Goal: Task Accomplishment & Management: Use online tool/utility

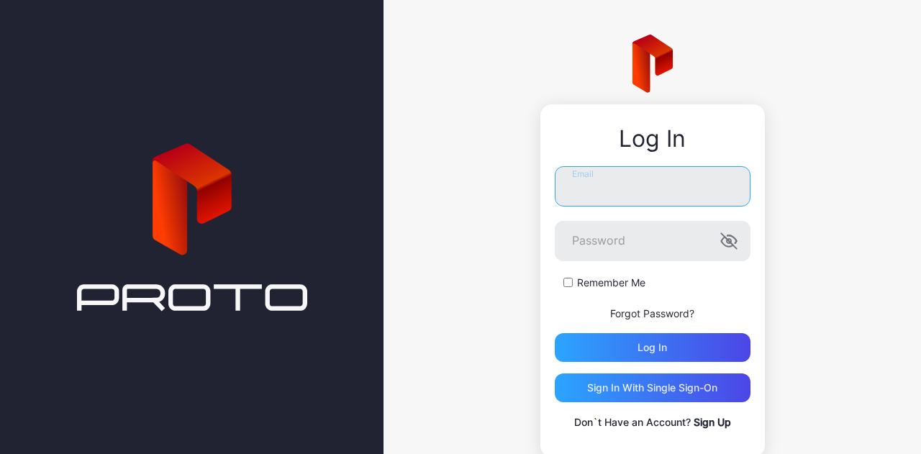
type input "**********"
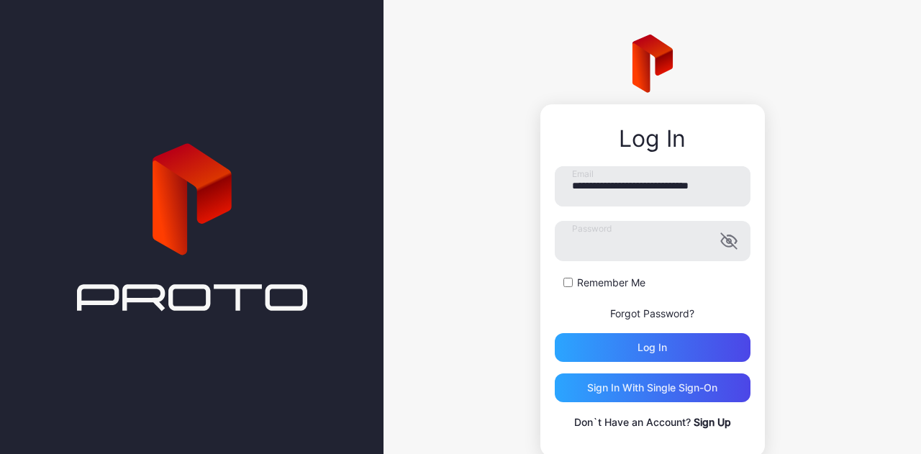
click at [693, 332] on form "**********" at bounding box center [653, 264] width 196 height 196
click at [619, 342] on div "Log in" at bounding box center [653, 347] width 196 height 29
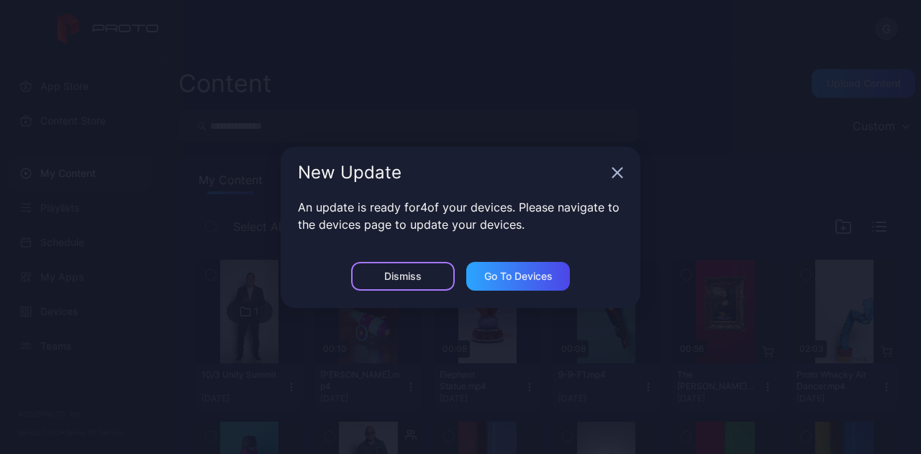
click at [414, 275] on div "Dismiss" at bounding box center [402, 276] width 37 height 12
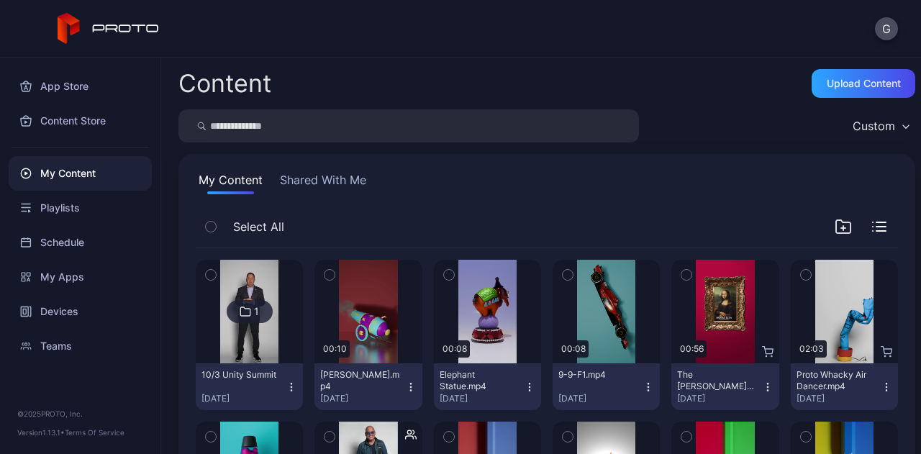
click at [414, 275] on div "Preview" at bounding box center [367, 312] width 107 height 104
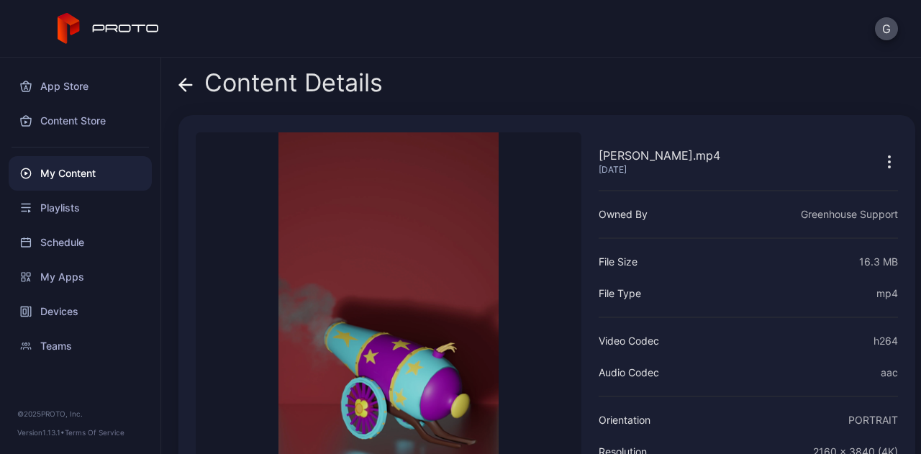
click at [23, 168] on icon at bounding box center [26, 174] width 12 height 12
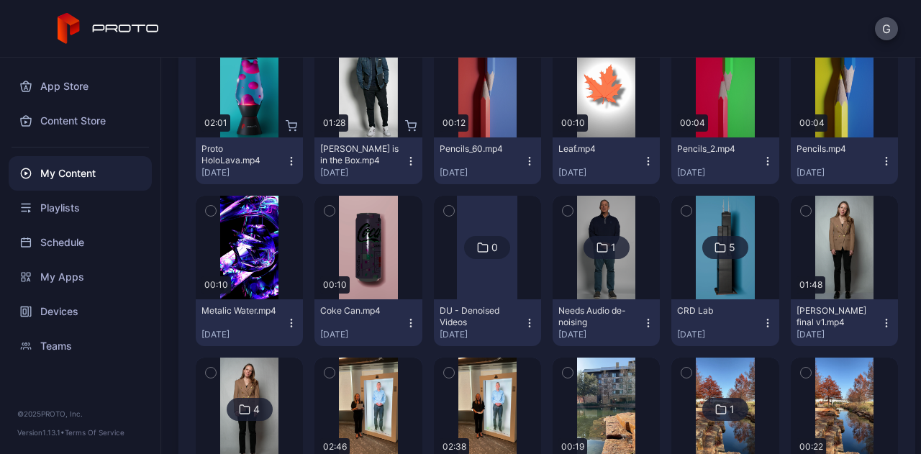
scroll to position [302, 0]
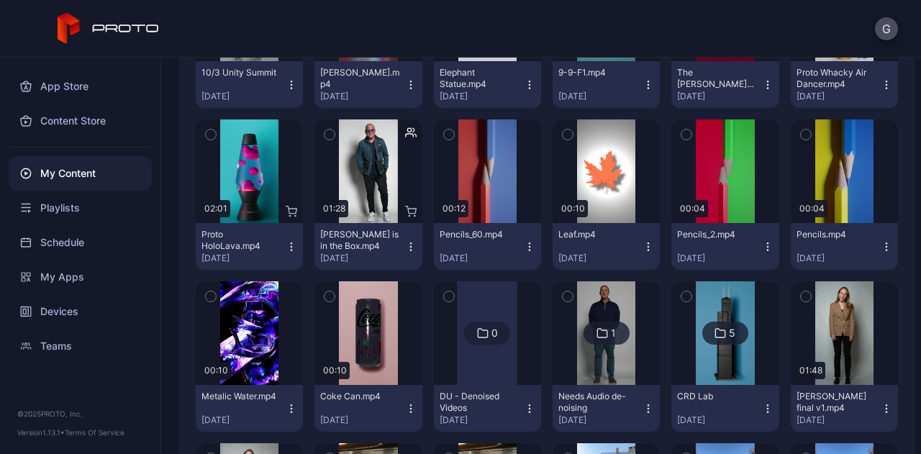
click at [406, 247] on icon "button" at bounding box center [411, 247] width 12 height 12
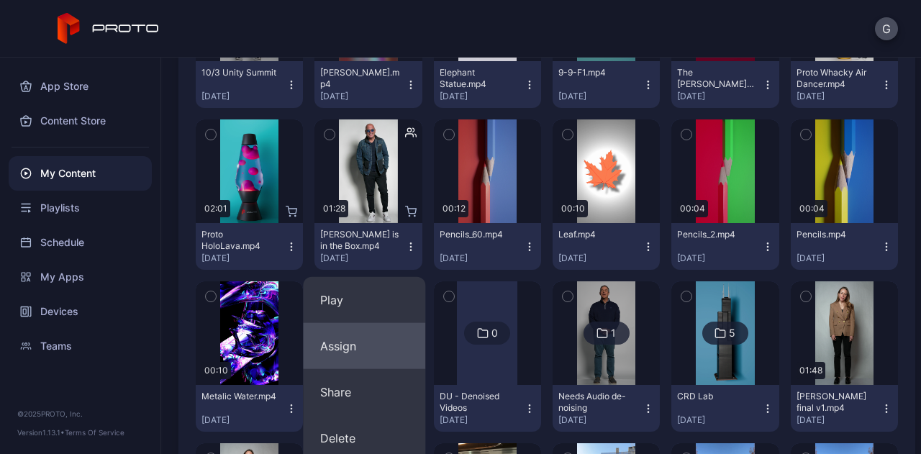
click at [332, 343] on button "Assign" at bounding box center [364, 346] width 122 height 46
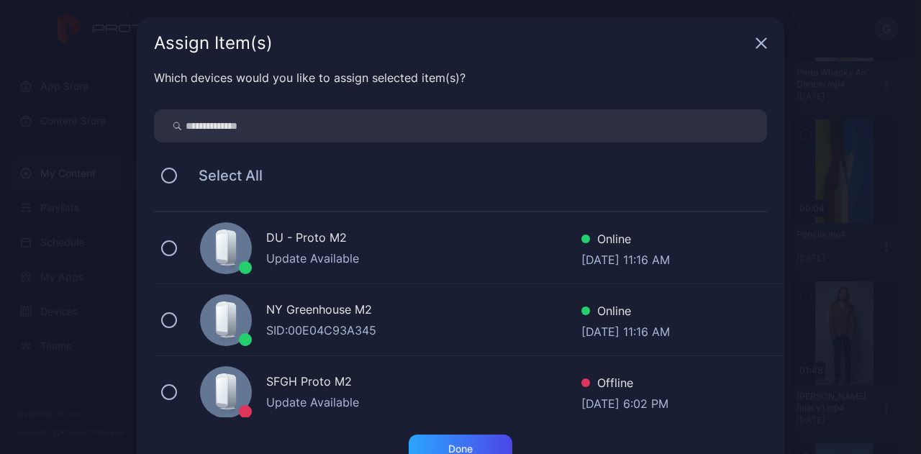
scroll to position [43, 0]
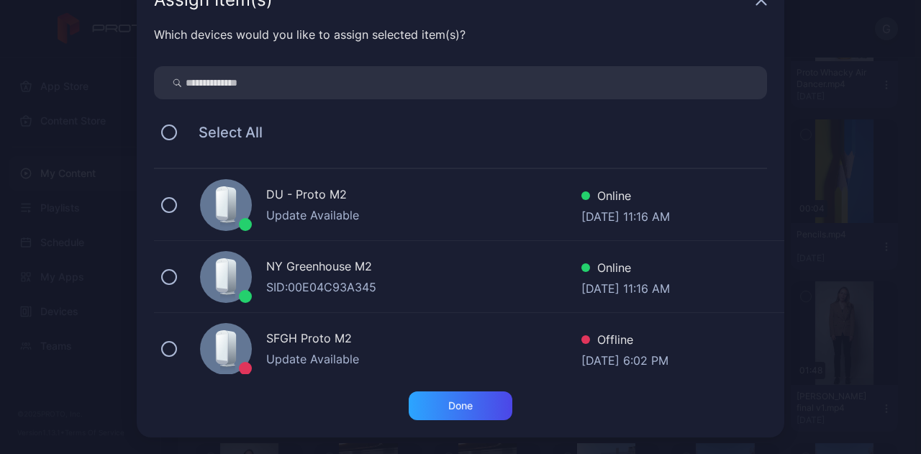
click at [157, 214] on div "DU - Proto M2 Update Available Online [DATE] 11:16 AM" at bounding box center [469, 205] width 630 height 72
click at [421, 403] on div "Done" at bounding box center [461, 405] width 104 height 29
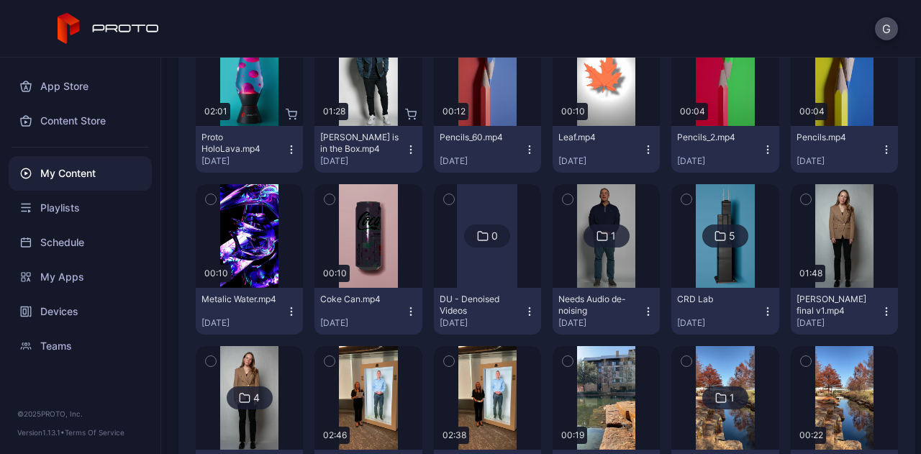
scroll to position [416, 0]
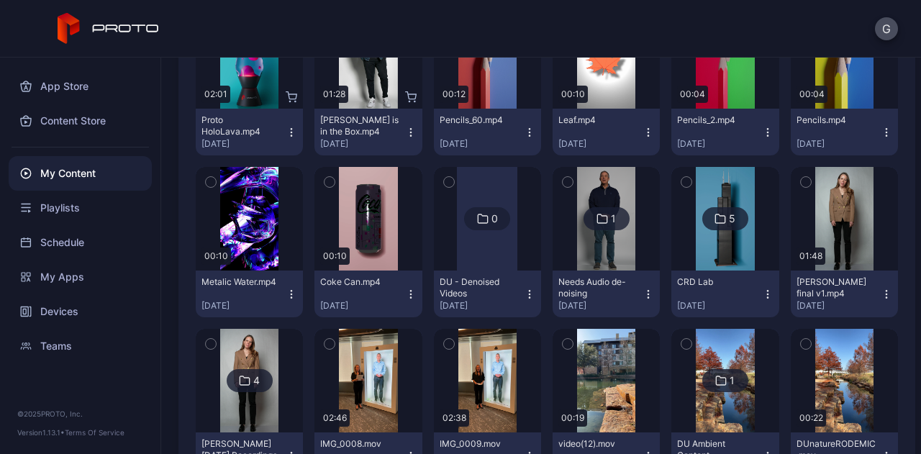
click at [880, 293] on icon "button" at bounding box center [886, 294] width 12 height 12
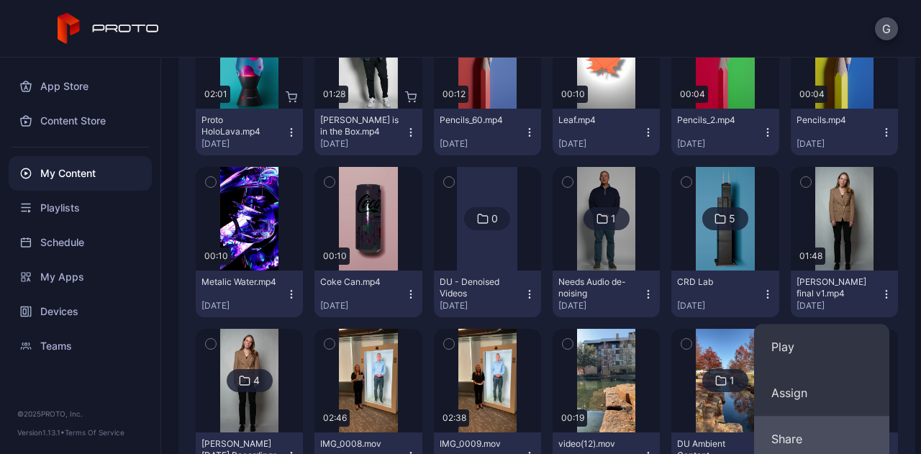
click at [788, 442] on button "Share" at bounding box center [821, 439] width 135 height 46
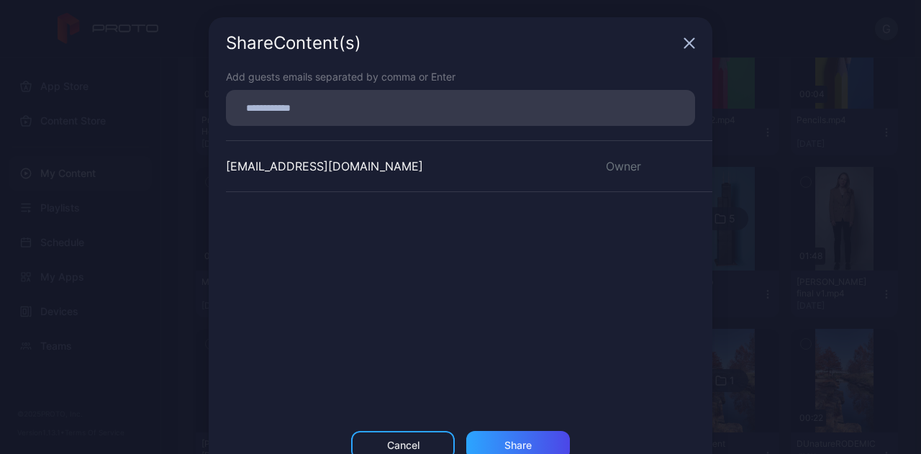
click at [676, 17] on div "Share Content (s)" at bounding box center [460, 43] width 503 height 52
click at [689, 37] on div "Share Content (s)" at bounding box center [460, 43] width 503 height 52
click at [683, 37] on icon "button" at bounding box center [689, 43] width 12 height 12
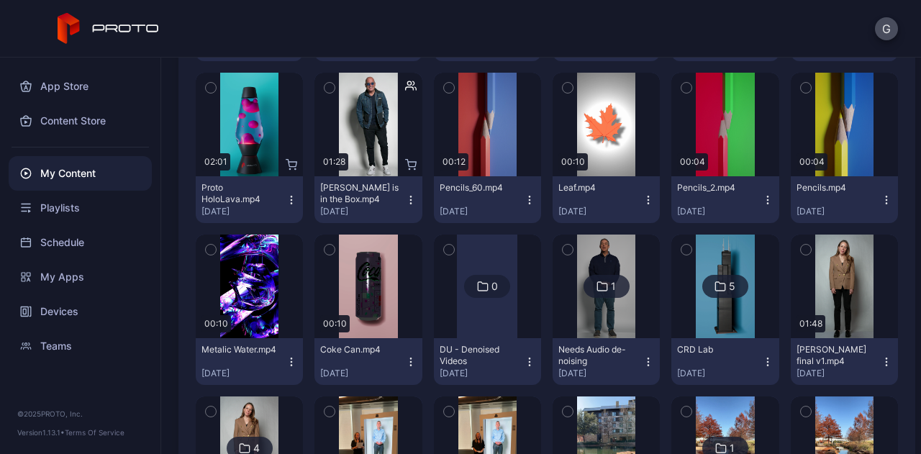
scroll to position [353, 0]
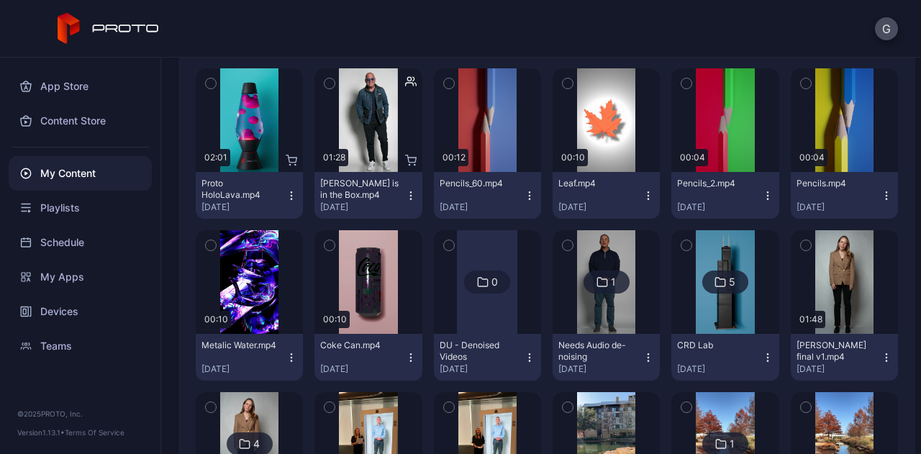
click at [880, 360] on icon "button" at bounding box center [886, 358] width 12 height 12
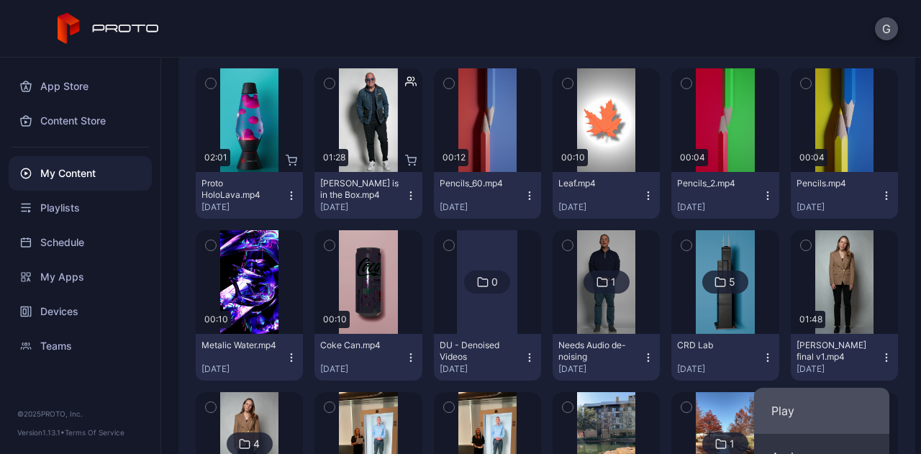
scroll to position [594, 0]
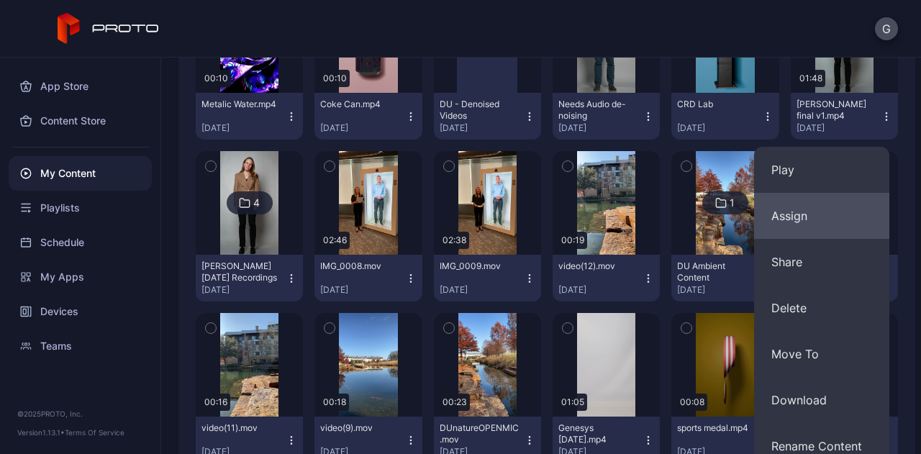
click at [820, 224] on button "Assign" at bounding box center [821, 216] width 135 height 46
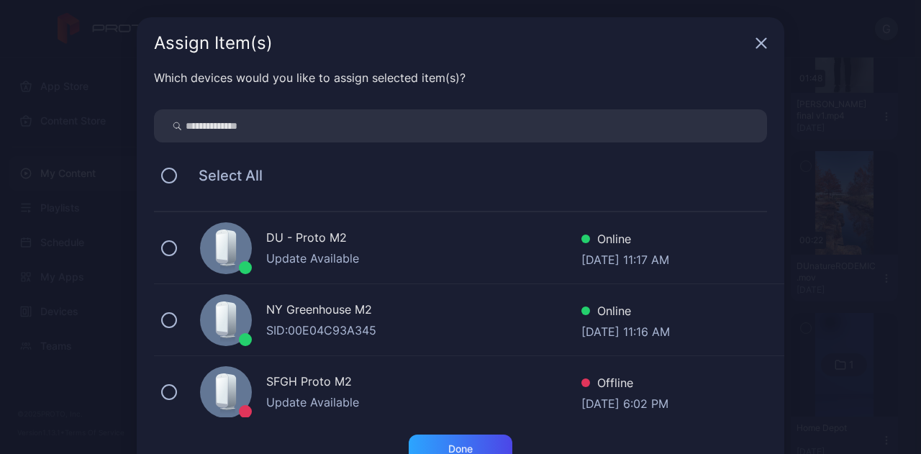
click at [288, 251] on div "Update Available" at bounding box center [423, 258] width 315 height 17
click at [482, 448] on div "Done" at bounding box center [461, 448] width 104 height 29
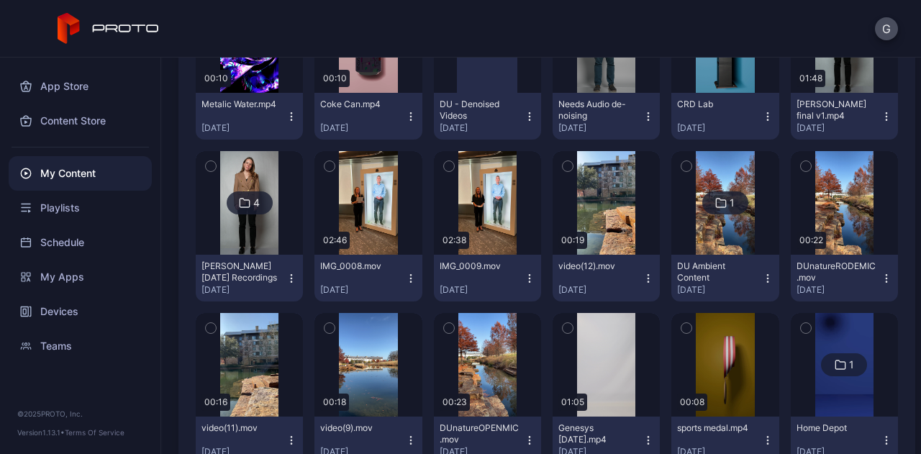
click at [261, 222] on img at bounding box center [249, 203] width 58 height 104
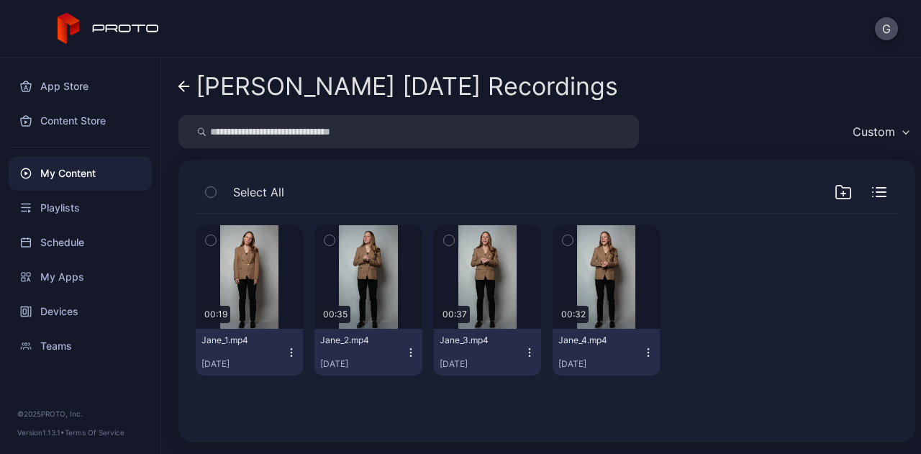
click at [181, 104] on div "[PERSON_NAME] [DATE] Recordings Custom Select All Preview 00:19 Jane_1.mp4 [DAT…" at bounding box center [541, 256] width 760 height 396
click at [190, 70] on link "[PERSON_NAME] [DATE] Recordings" at bounding box center [397, 86] width 439 height 35
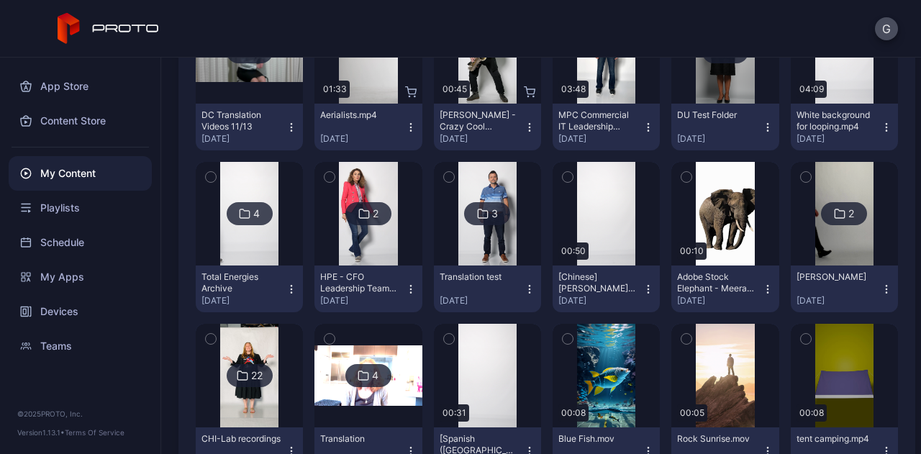
scroll to position [1069, 0]
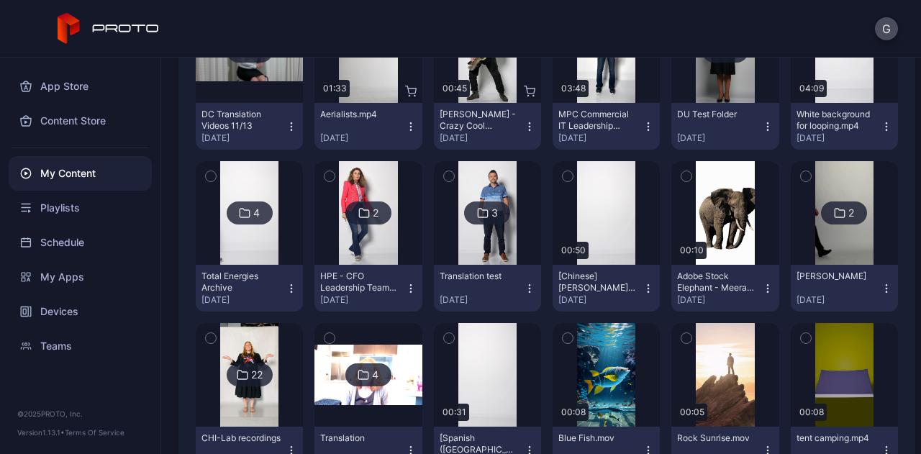
click at [889, 145] on div "1 10/3 Unity Summit [DATE] Preview 00:10 [PERSON_NAME].mp4 [DATE] Preview 00:08…" at bounding box center [546, 317] width 725 height 2300
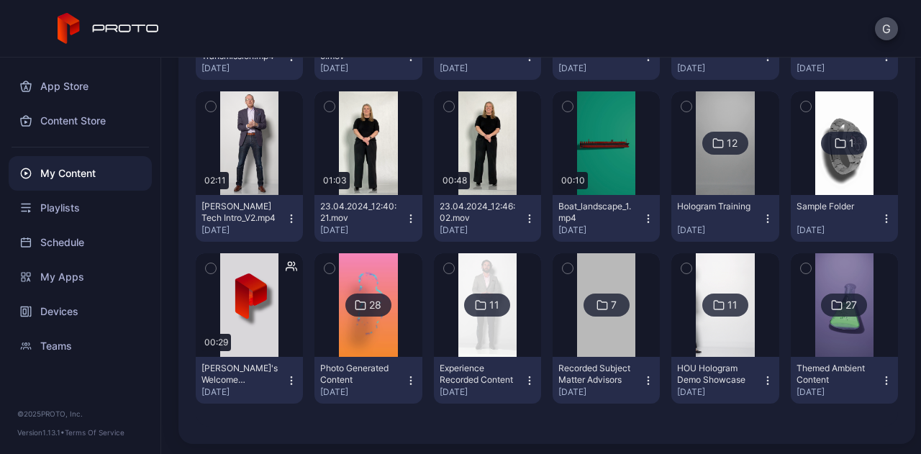
scroll to position [2111, 0]
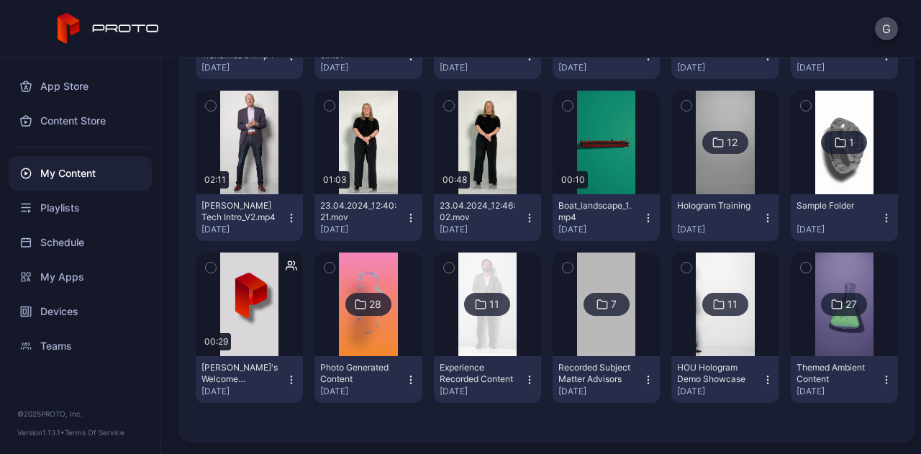
click at [76, 243] on div "Schedule" at bounding box center [80, 242] width 143 height 35
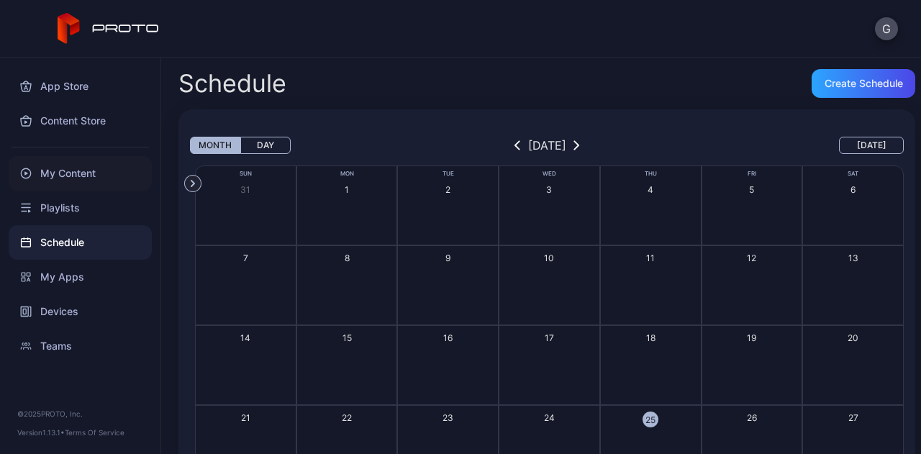
click at [75, 181] on div "My Content" at bounding box center [80, 173] width 143 height 35
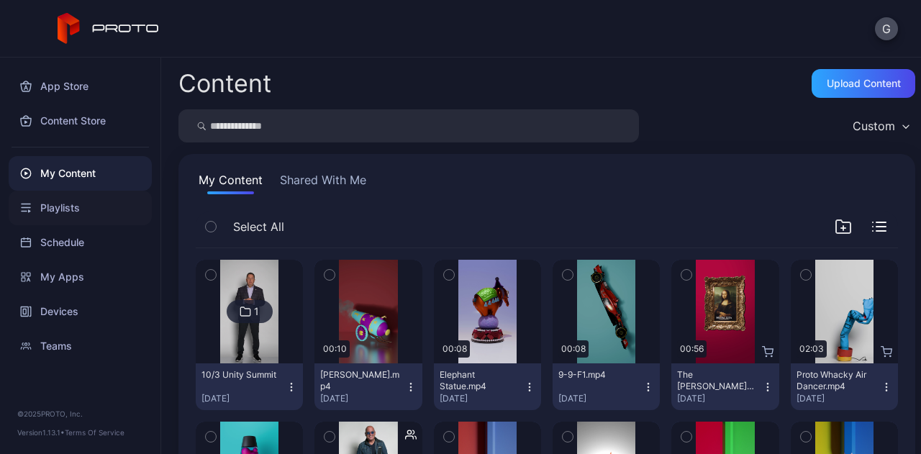
click at [96, 201] on div "Playlists" at bounding box center [80, 208] width 143 height 35
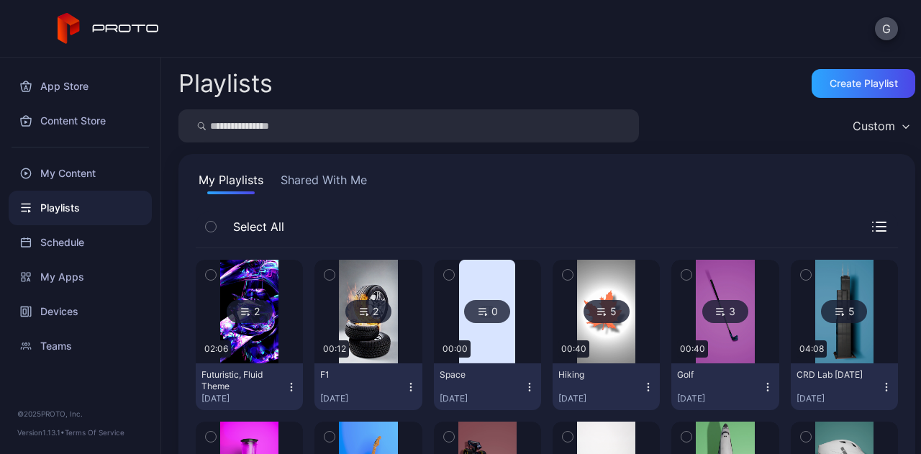
click at [80, 219] on div "Playlists" at bounding box center [80, 208] width 143 height 35
click at [80, 245] on div "Schedule" at bounding box center [80, 242] width 143 height 35
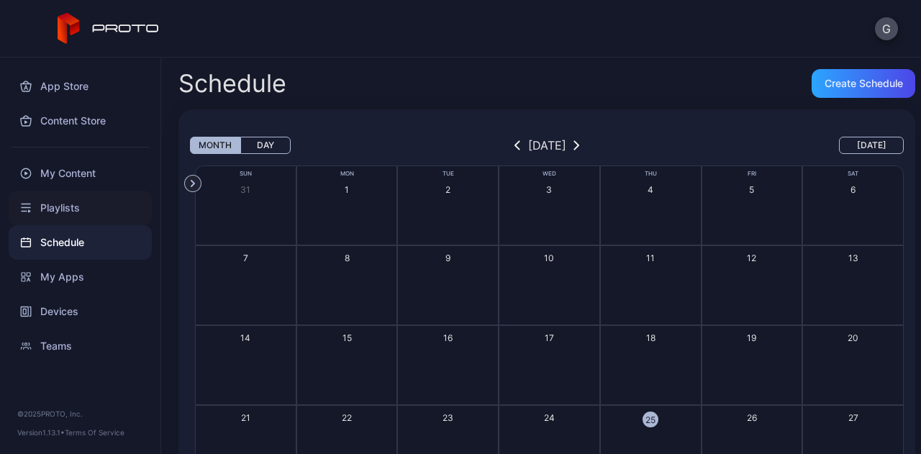
click at [81, 216] on div "Playlists" at bounding box center [80, 208] width 143 height 35
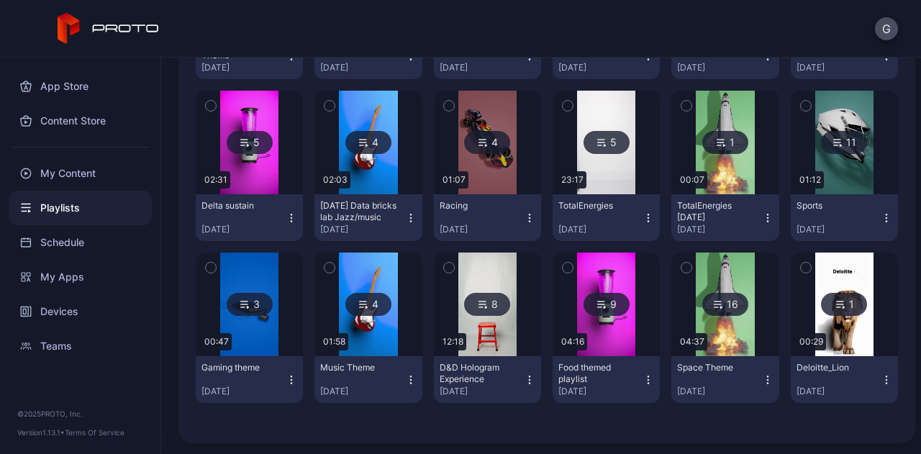
scroll to position [331, 0]
click at [882, 375] on div "2 02:06 Futuristic, Fluid Theme [DATE] 2 00:12 F1 [DATE] 0 00:00 Space [DATE] 5…" at bounding box center [546, 172] width 725 height 532
click at [880, 378] on icon "button" at bounding box center [886, 380] width 12 height 12
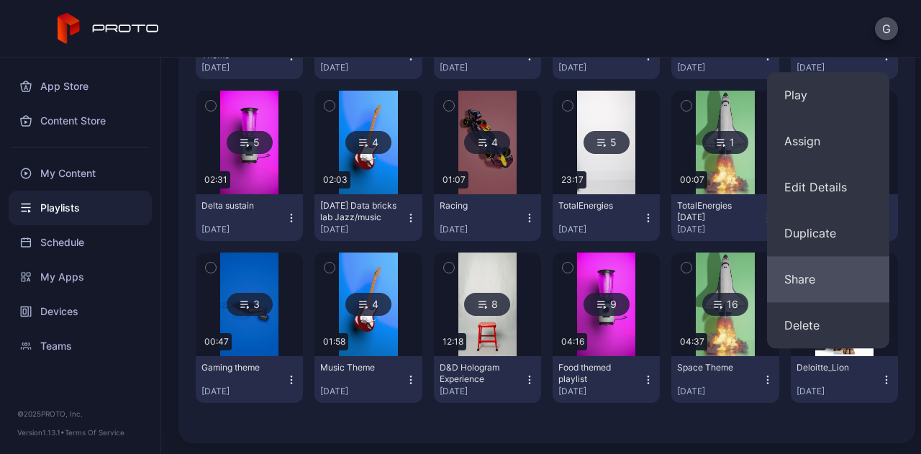
click at [821, 272] on button "Share" at bounding box center [828, 279] width 122 height 46
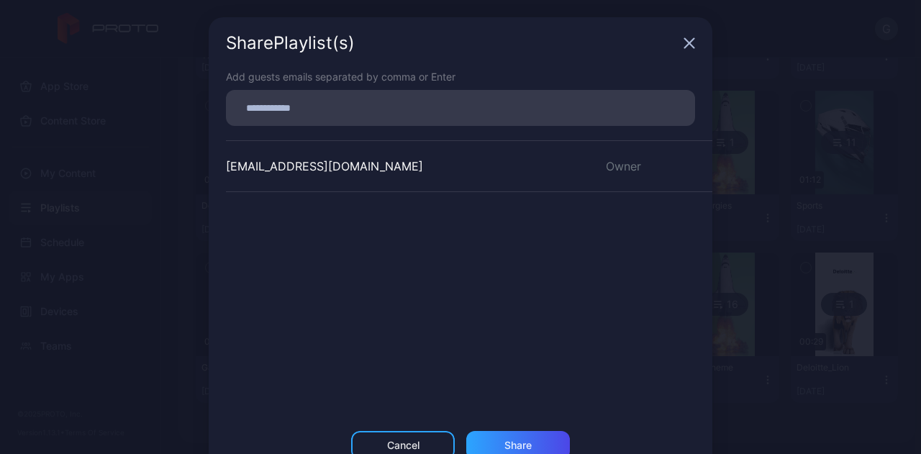
click at [683, 41] on icon "button" at bounding box center [689, 43] width 12 height 12
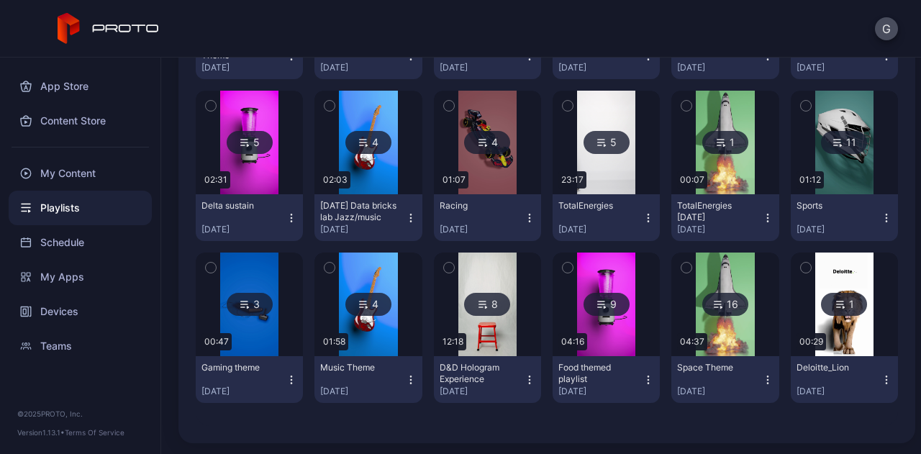
click at [880, 375] on icon "button" at bounding box center [886, 380] width 12 height 12
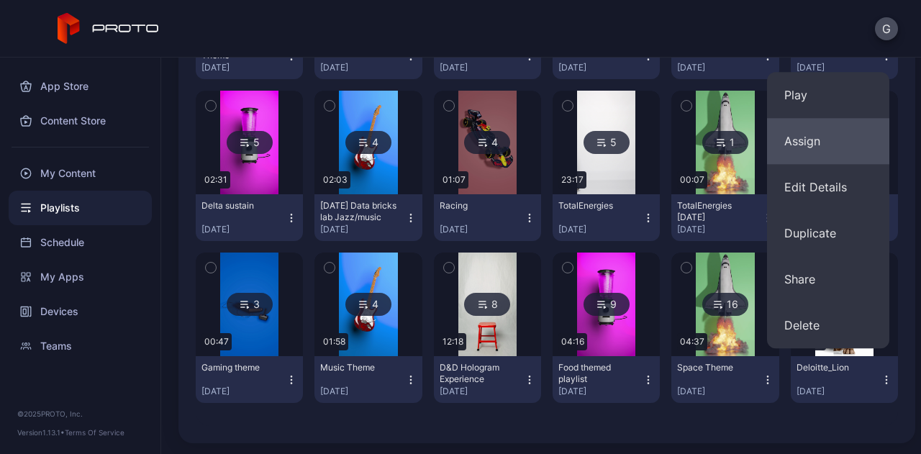
click at [831, 138] on button "Assign" at bounding box center [828, 141] width 122 height 46
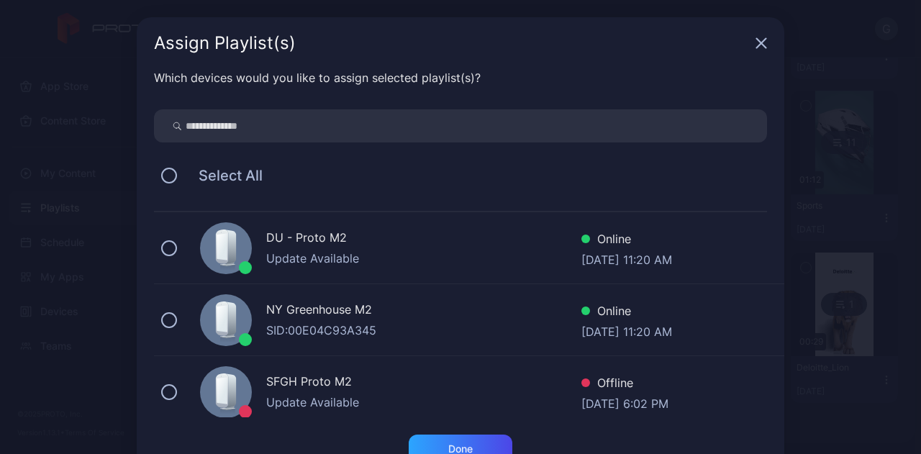
click at [291, 227] on div "DU - Proto M2 Update Available Online [DATE] 11:20 AM" at bounding box center [469, 248] width 630 height 72
click at [450, 446] on div "Done" at bounding box center [460, 449] width 24 height 12
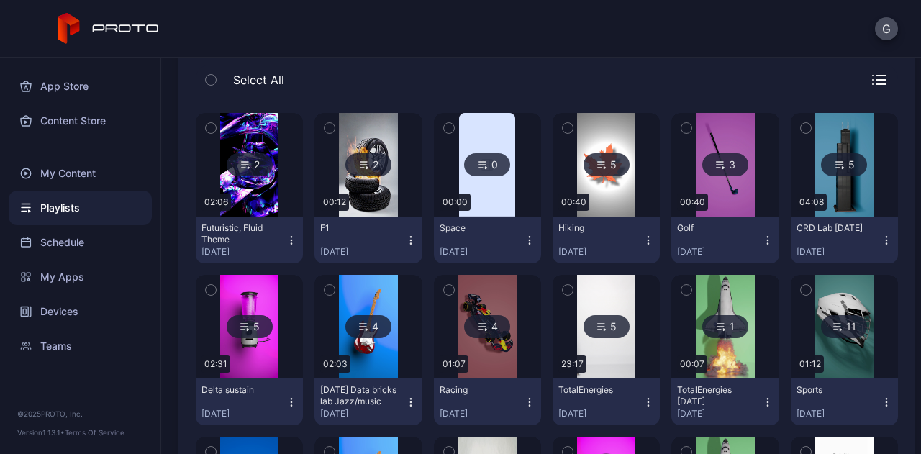
scroll to position [0, 0]
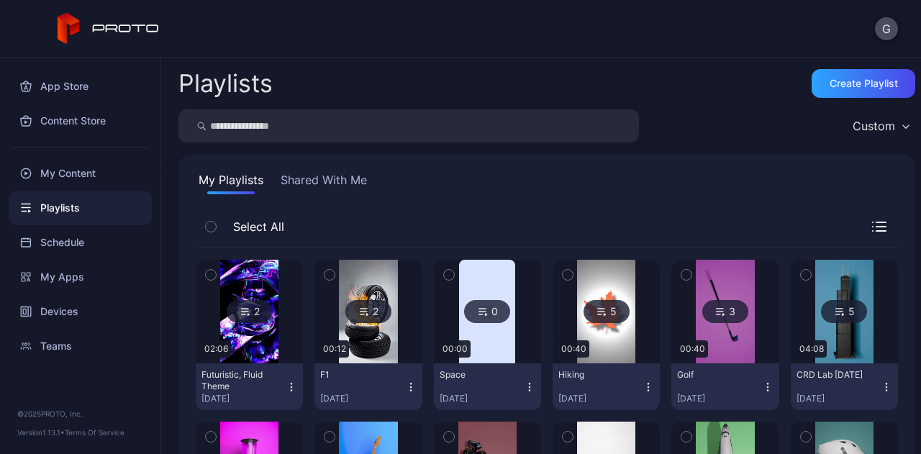
click at [304, 176] on button "Shared With Me" at bounding box center [324, 182] width 92 height 23
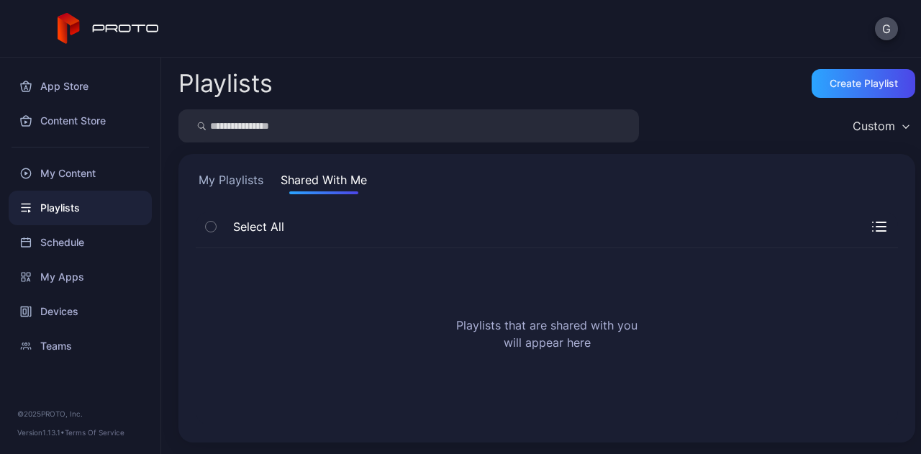
click at [249, 182] on button "My Playlists" at bounding box center [231, 182] width 70 height 23
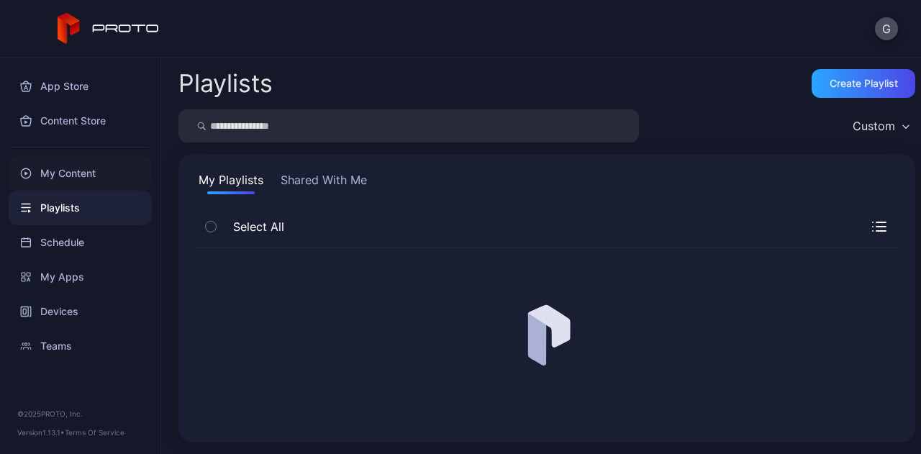
click at [120, 158] on div "My Content" at bounding box center [80, 173] width 143 height 35
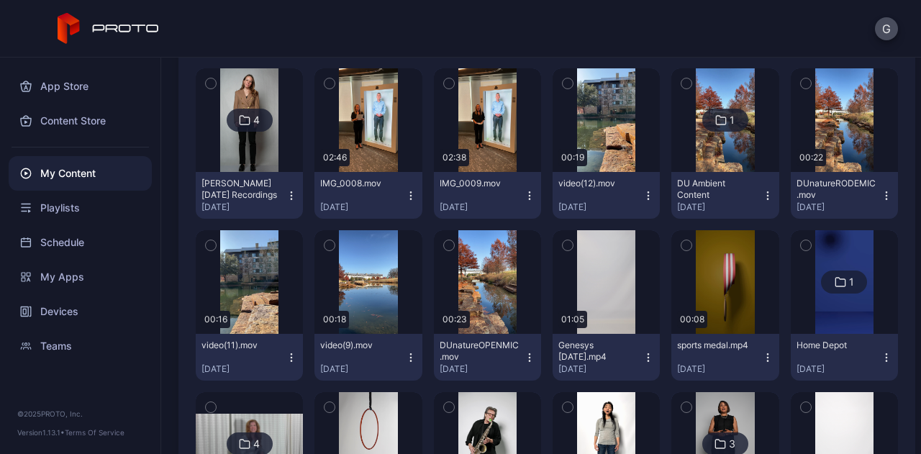
scroll to position [676, 0]
click at [625, 196] on div "video(12).mov [DATE]" at bounding box center [600, 195] width 84 height 35
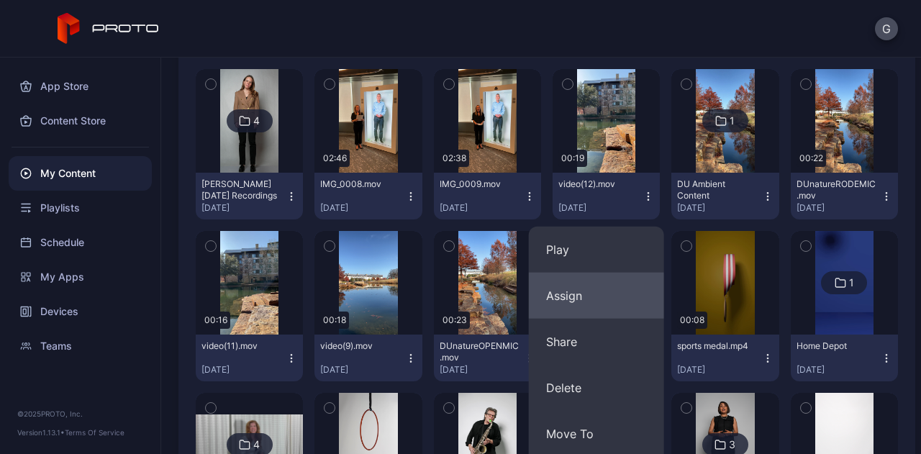
click at [575, 282] on button "Assign" at bounding box center [596, 296] width 135 height 46
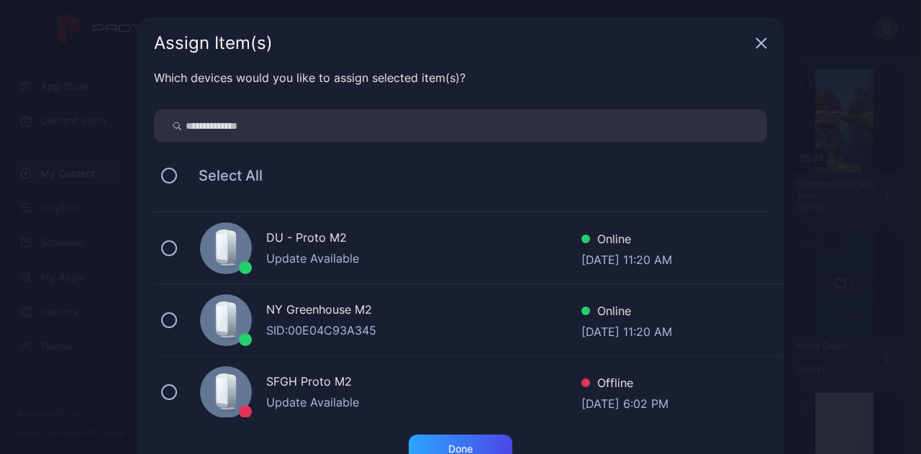
click at [154, 256] on div "DU - Proto M2 Update Available Online [DATE] 11:20 AM" at bounding box center [469, 248] width 630 height 72
click at [460, 437] on div "Done" at bounding box center [461, 448] width 104 height 29
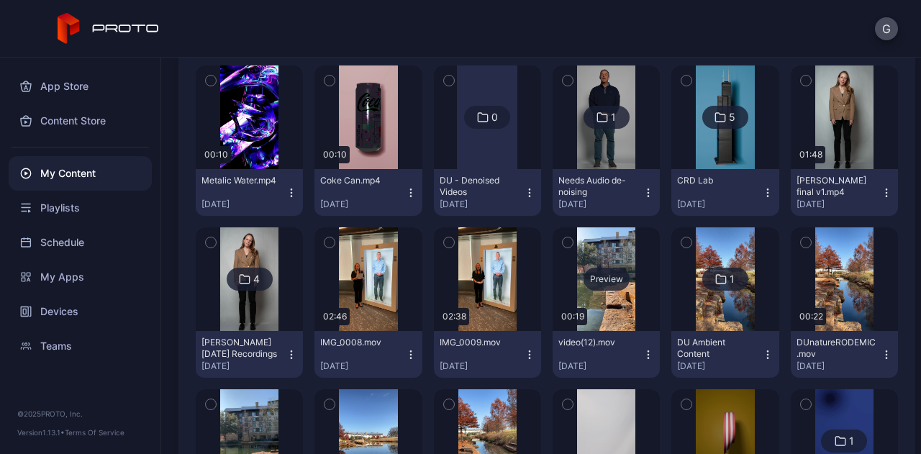
scroll to position [502, 0]
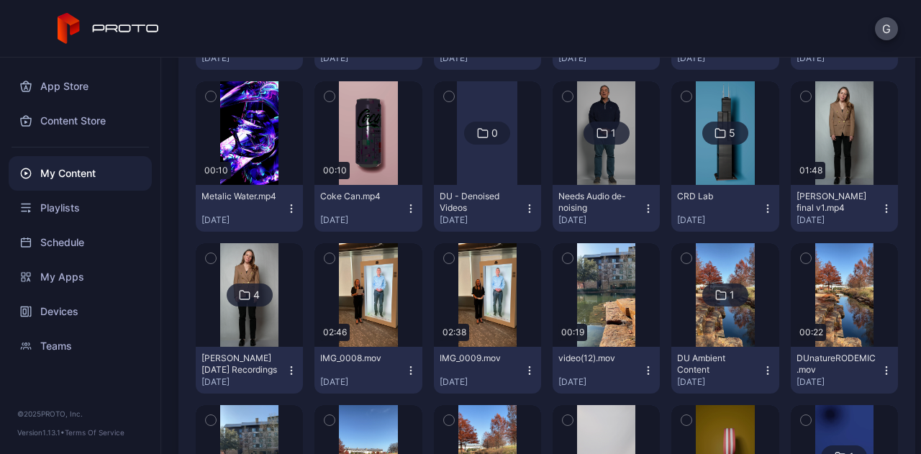
click at [642, 372] on icon "button" at bounding box center [648, 371] width 12 height 12
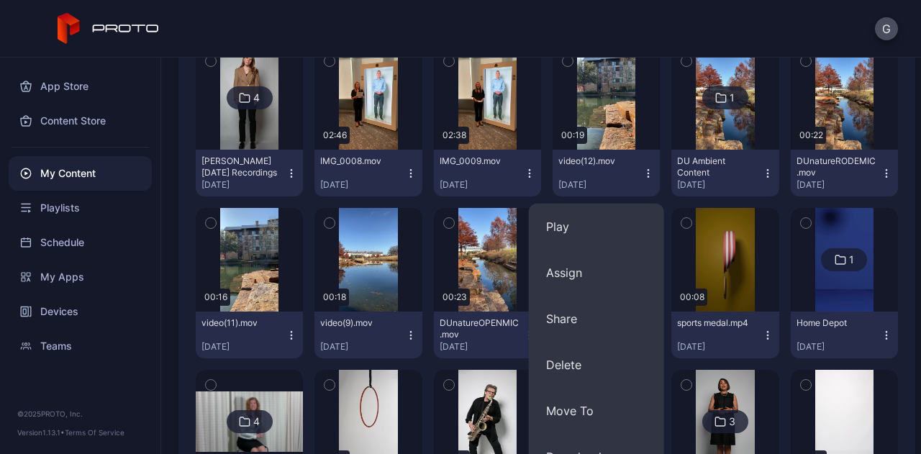
scroll to position [726, 0]
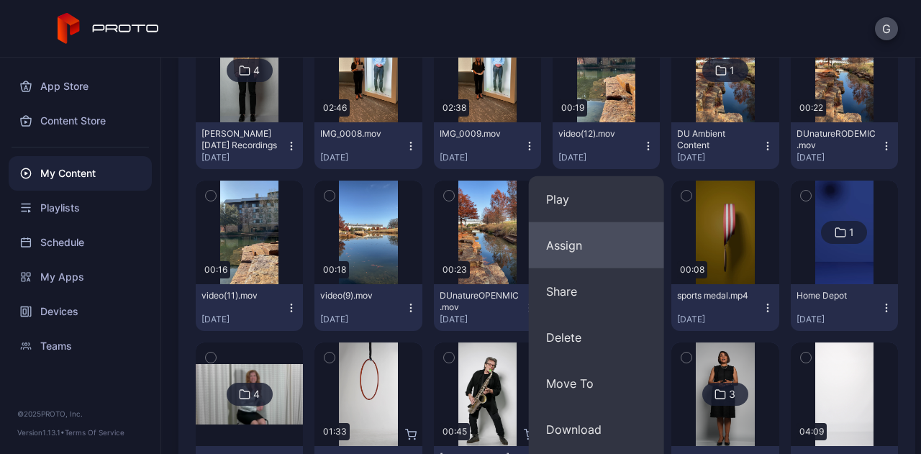
click at [583, 248] on button "Assign" at bounding box center [596, 245] width 135 height 46
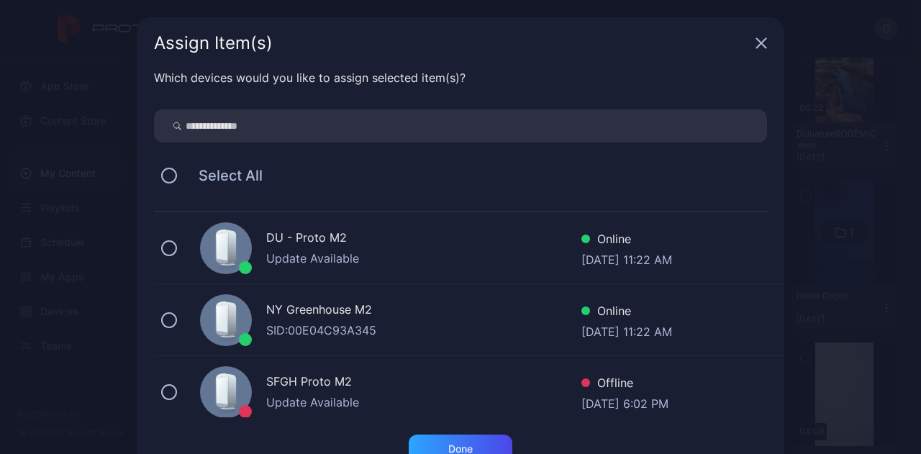
click at [237, 229] on div "DU - Proto M2 Update Available Online [DATE] 11:22 AM" at bounding box center [469, 248] width 630 height 72
click at [422, 450] on div "Done" at bounding box center [461, 448] width 104 height 29
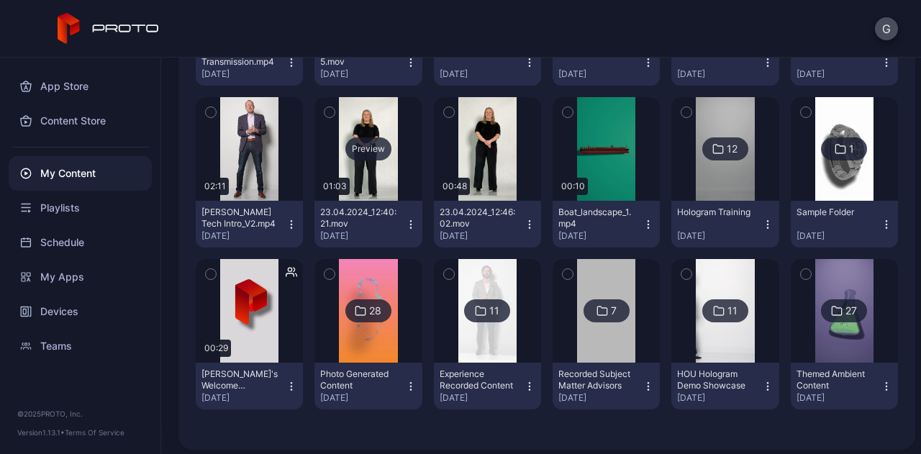
scroll to position [2071, 0]
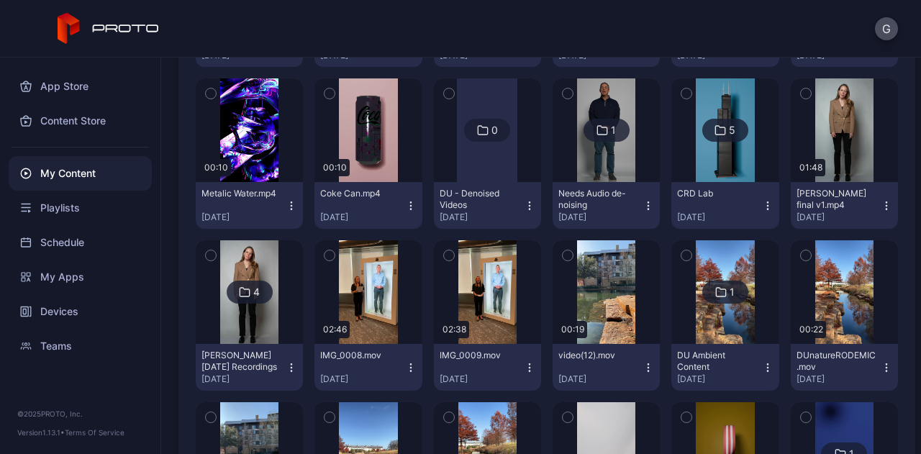
scroll to position [517, 0]
